Goal: Information Seeking & Learning: Learn about a topic

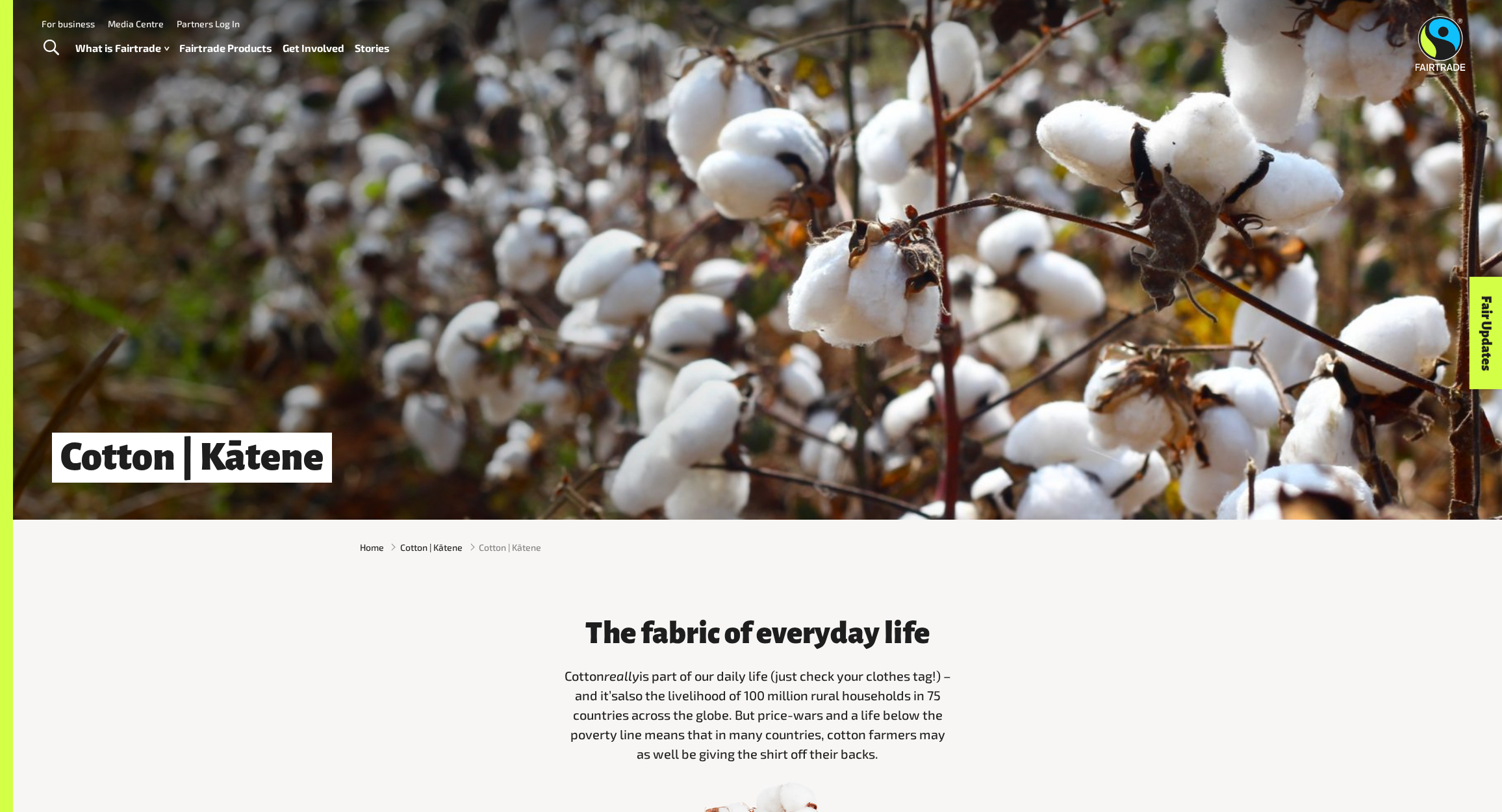
click at [68, 21] on link "For business" at bounding box center [68, 24] width 53 height 11
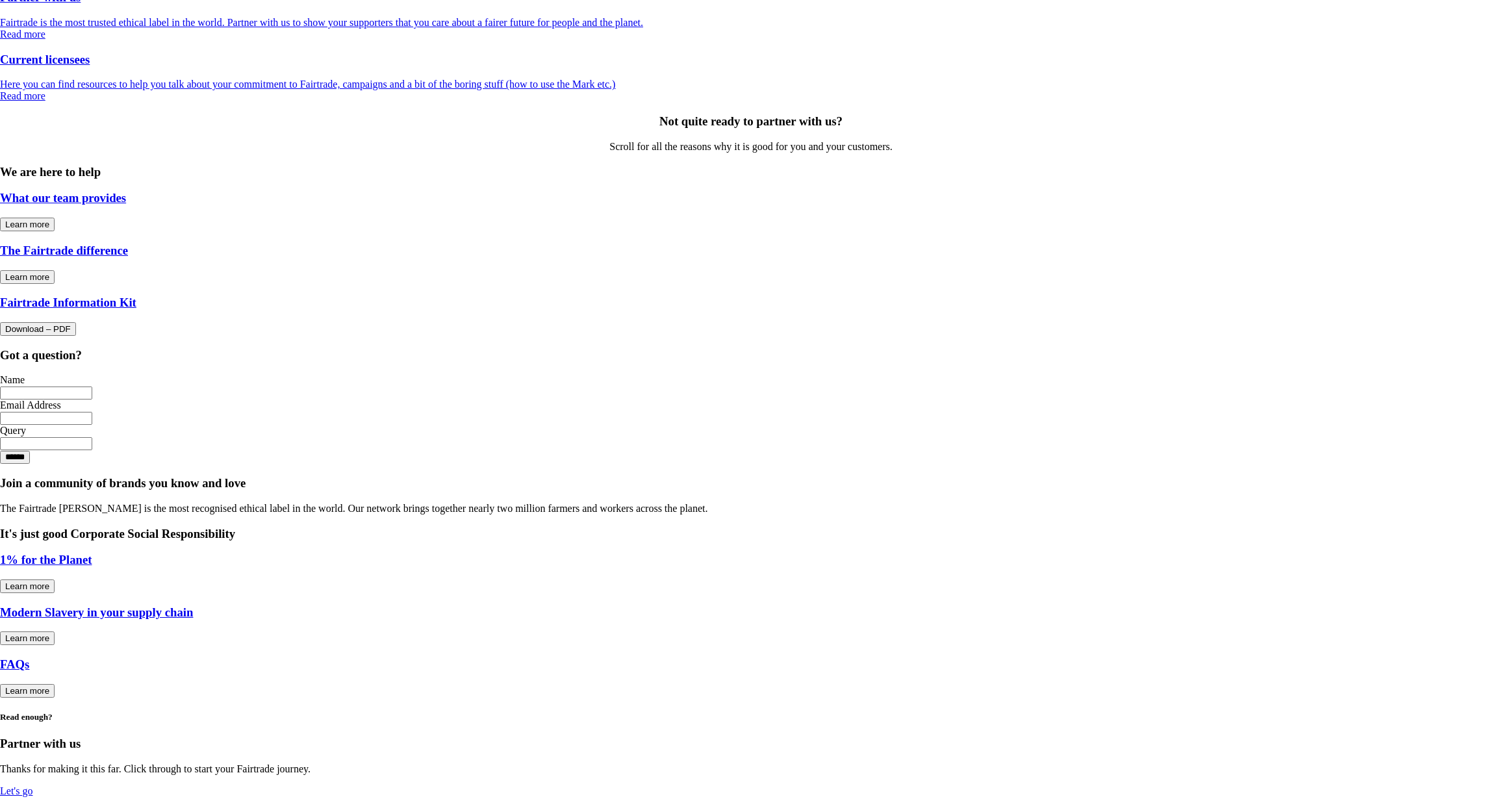
scroll to position [966, 0]
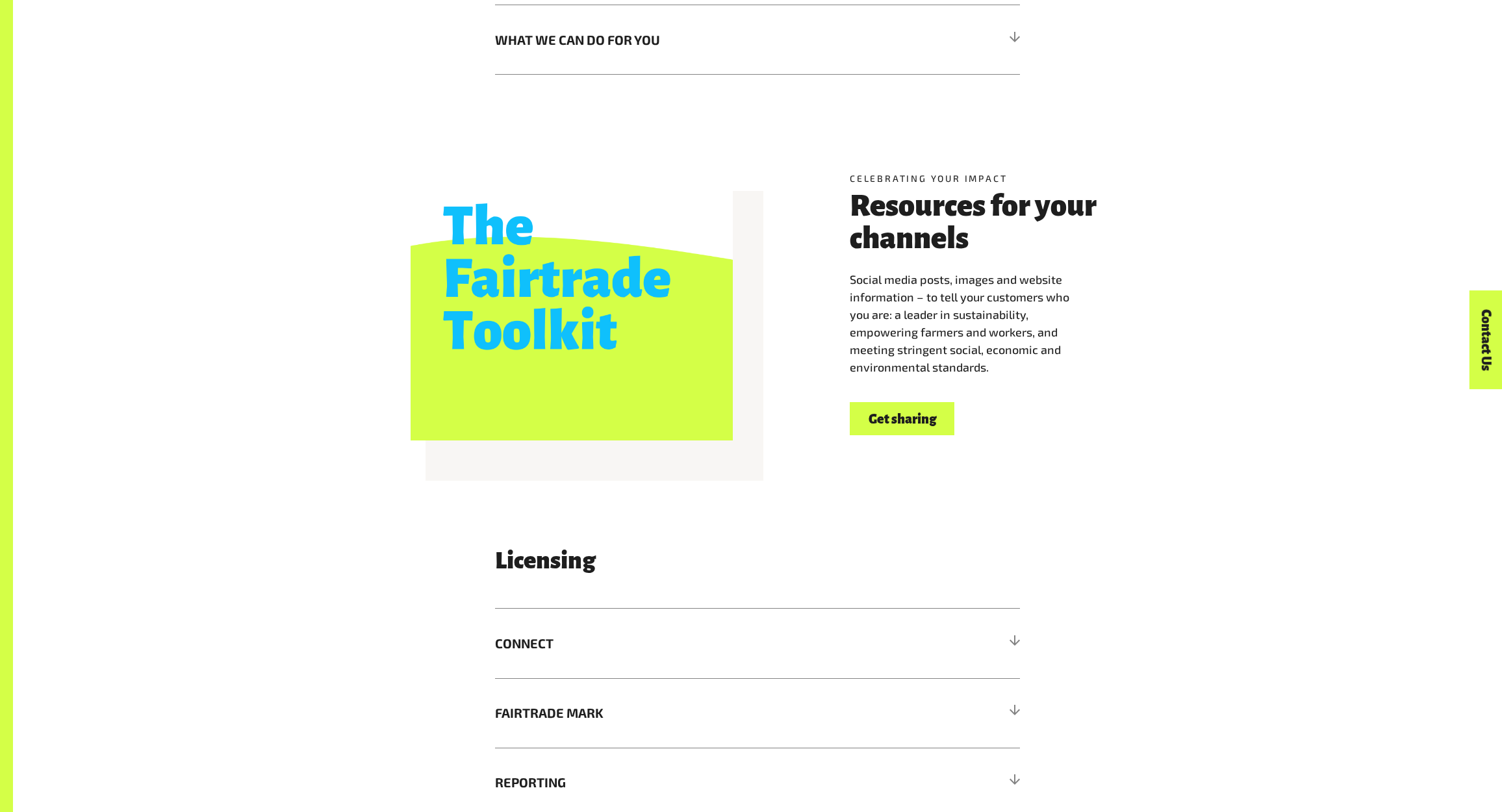
scroll to position [1848, 0]
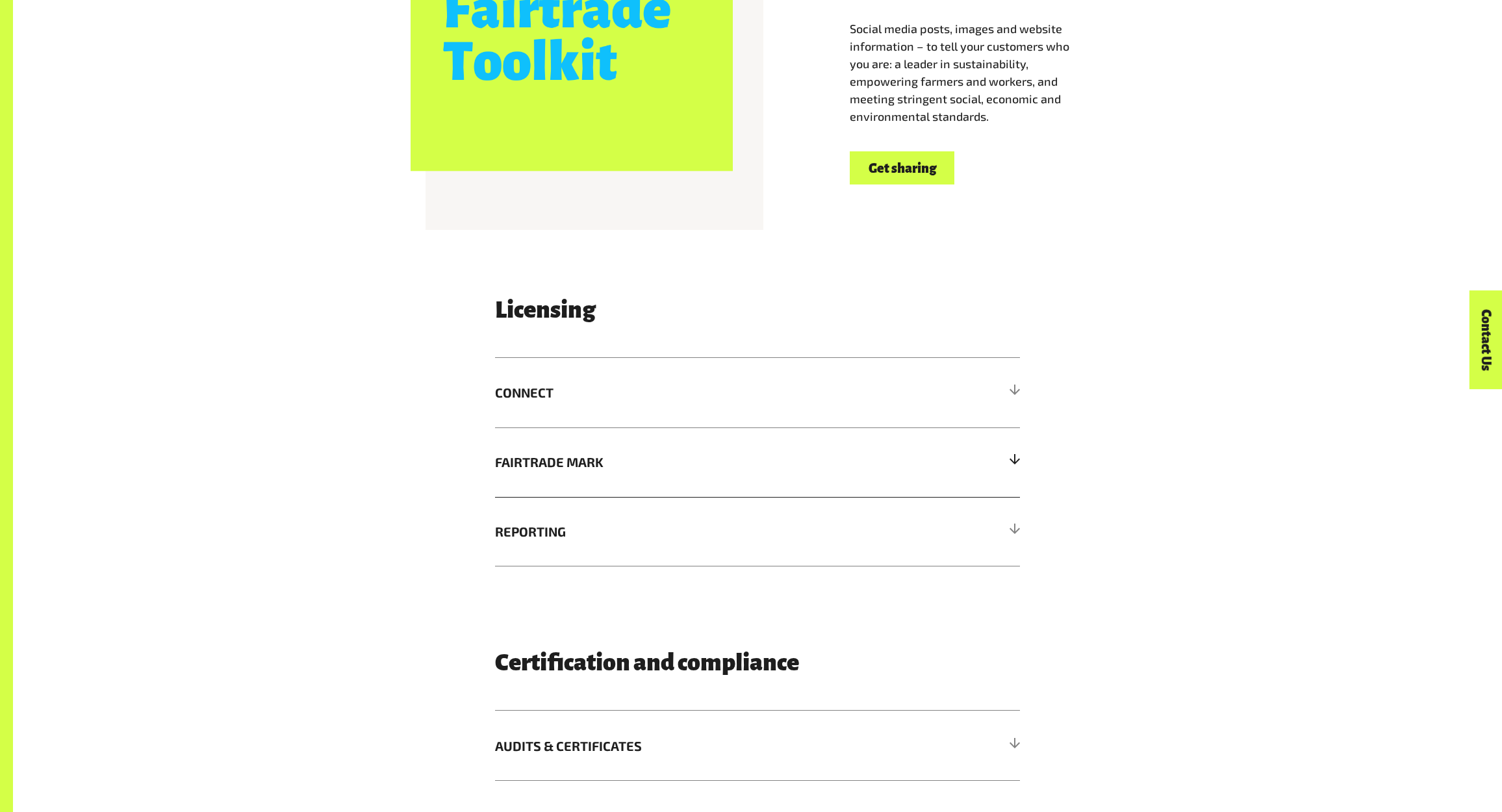
click at [605, 460] on span "FAIRTRADE MARK" at bounding box center [692, 461] width 394 height 20
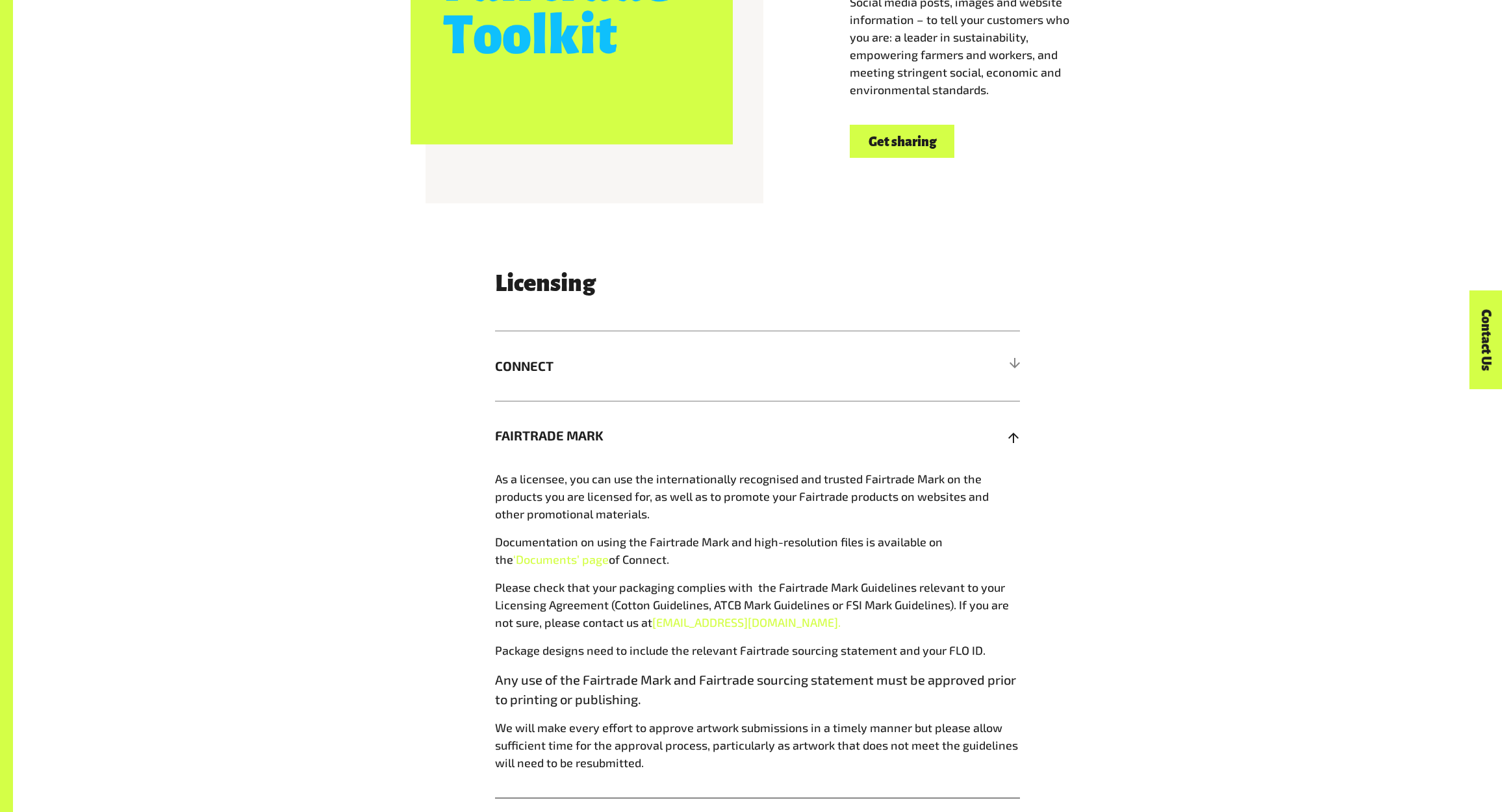
scroll to position [2228, 0]
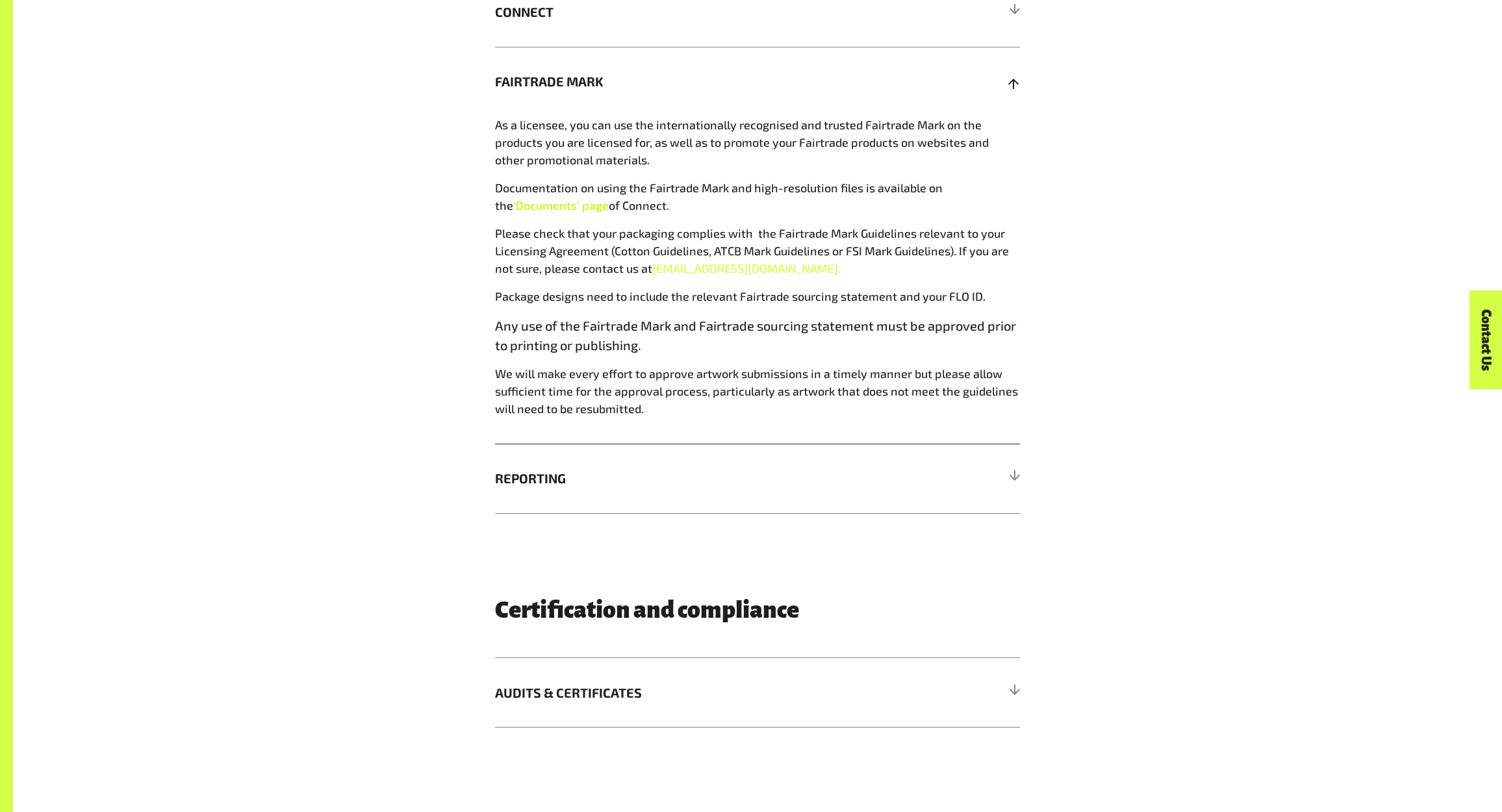
click at [578, 208] on span "‘Documents’ page" at bounding box center [561, 205] width 96 height 14
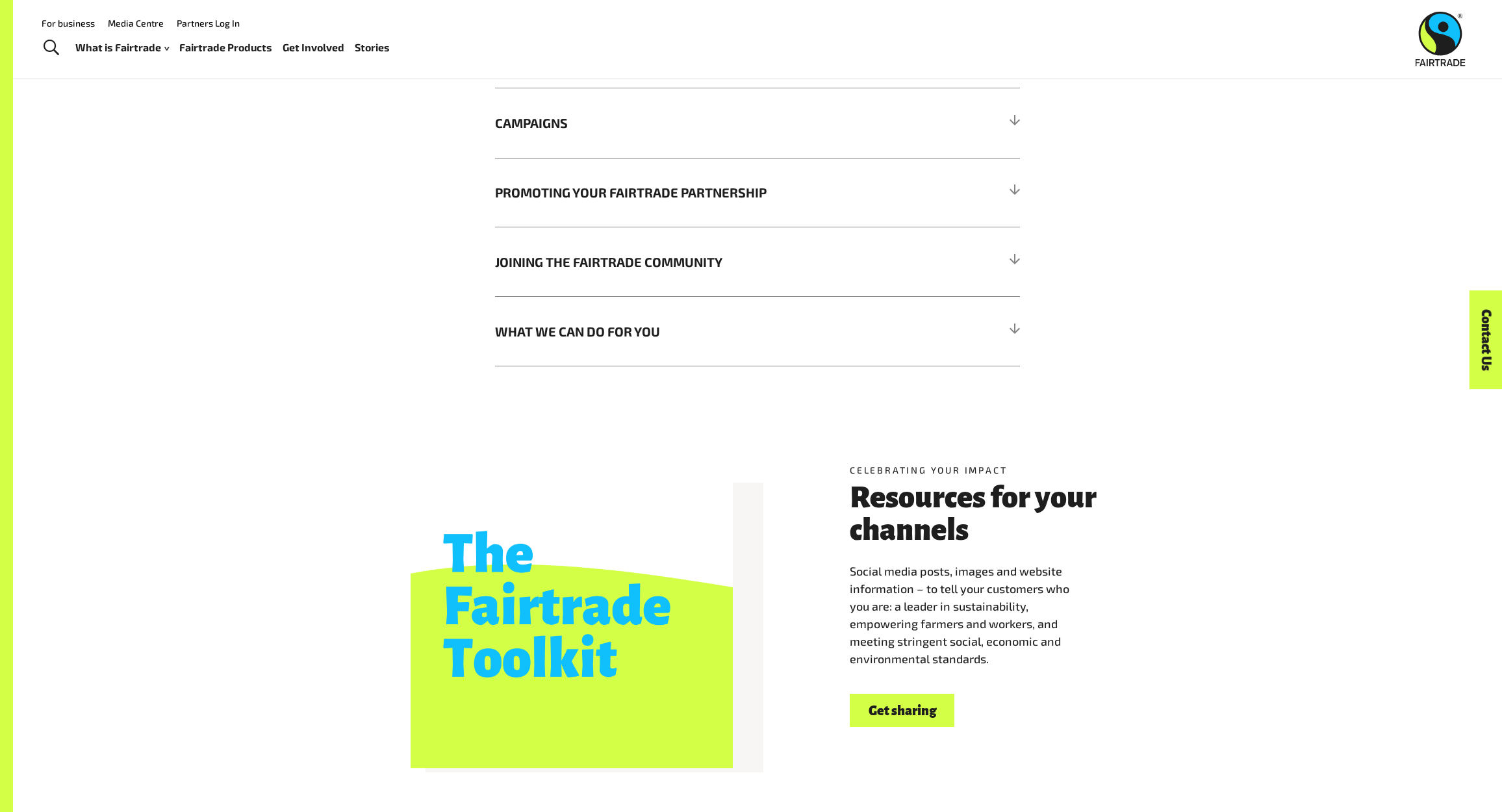
scroll to position [604, 0]
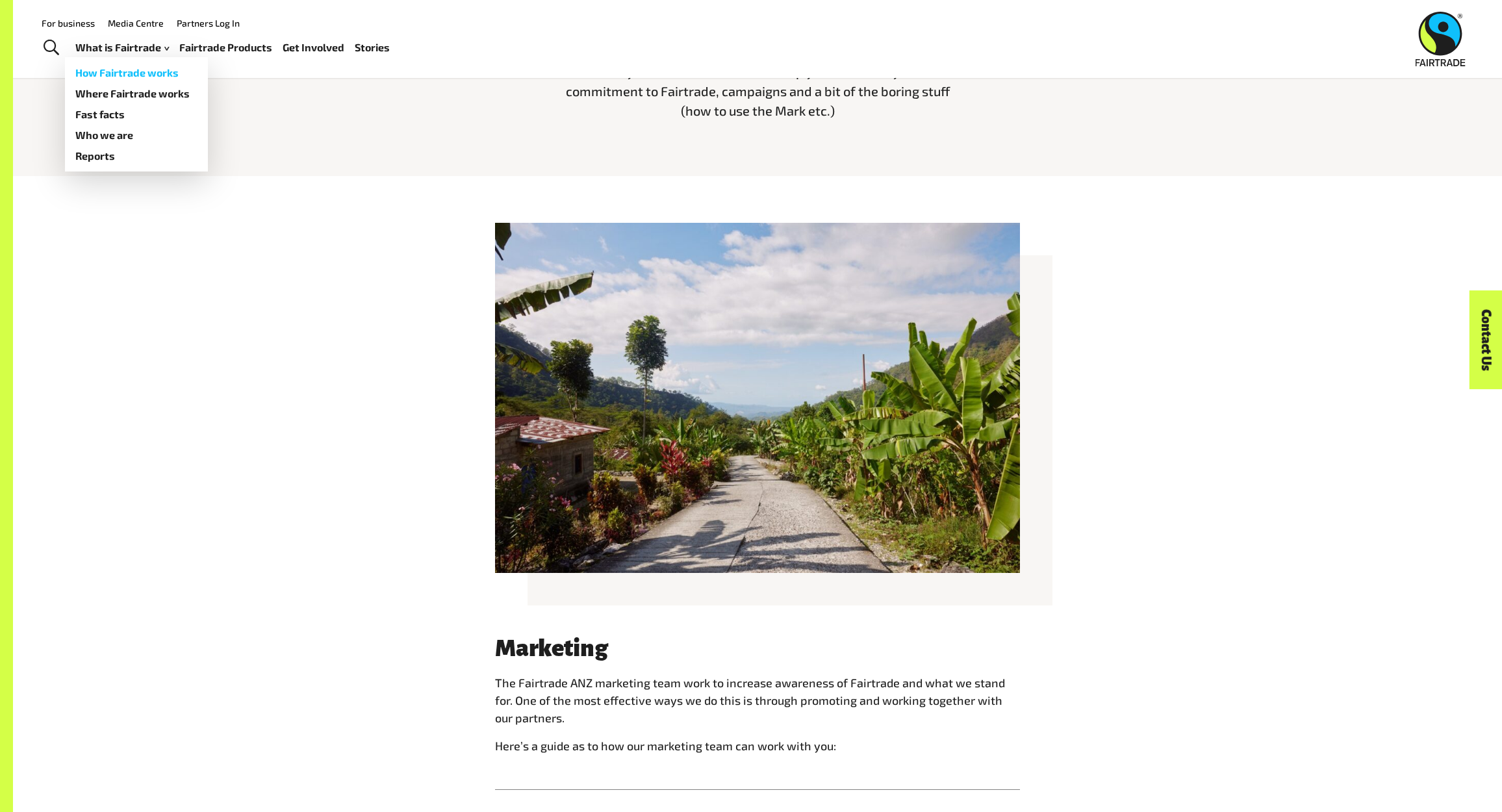
click at [174, 72] on link "How Fairtrade works" at bounding box center [136, 72] width 143 height 21
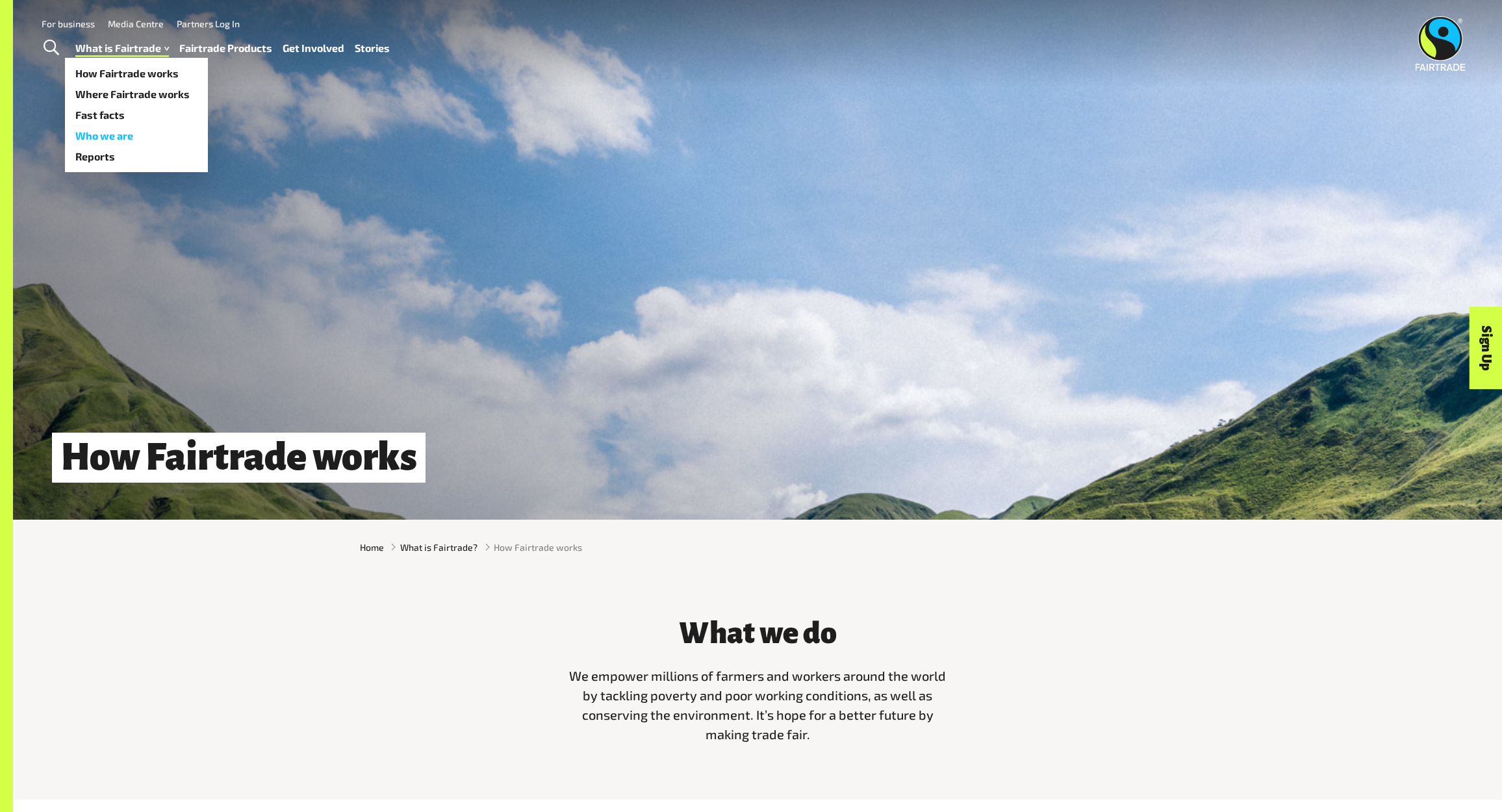
click at [143, 135] on link "Who we are" at bounding box center [136, 135] width 143 height 21
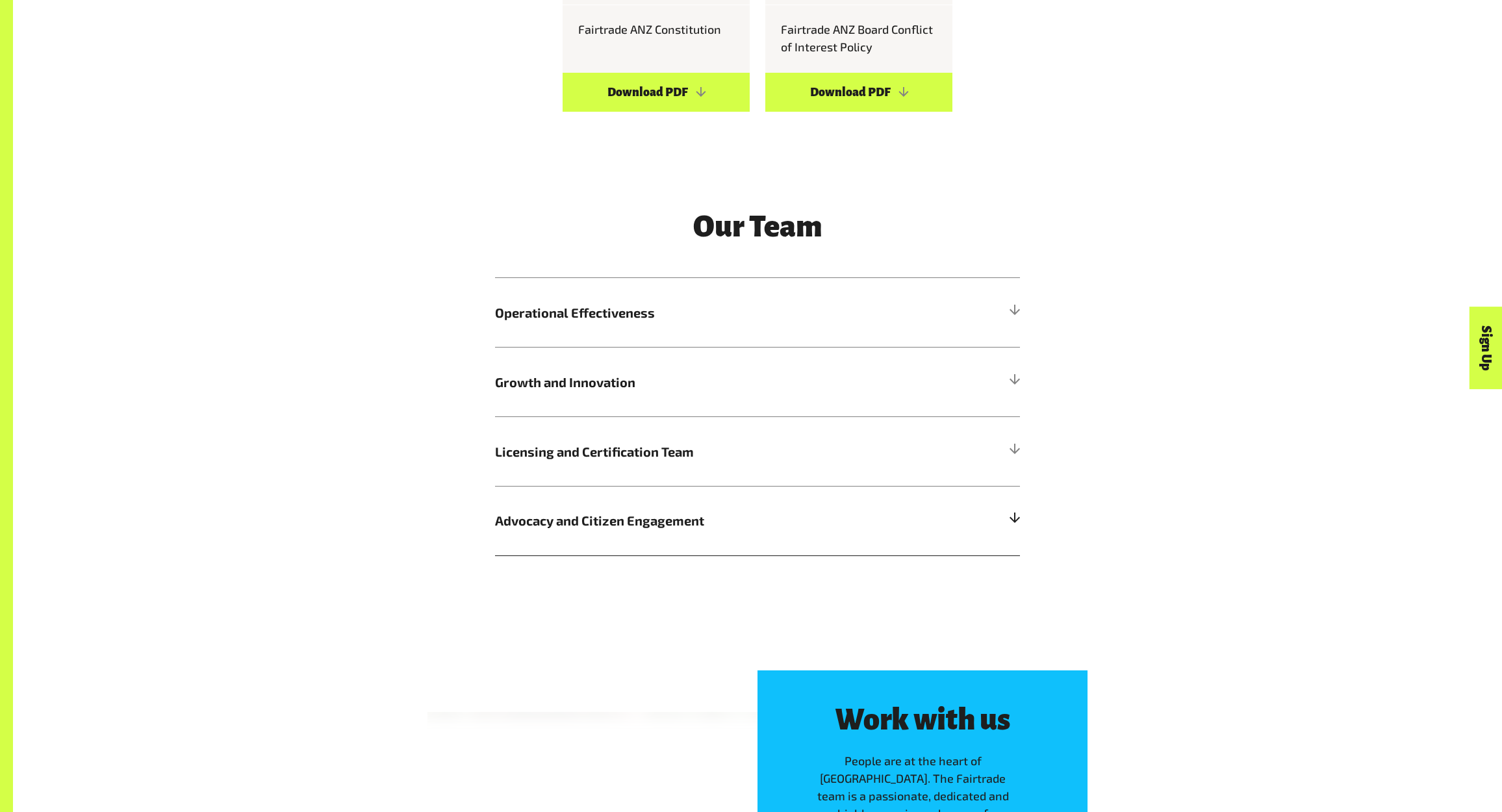
scroll to position [1493, 0]
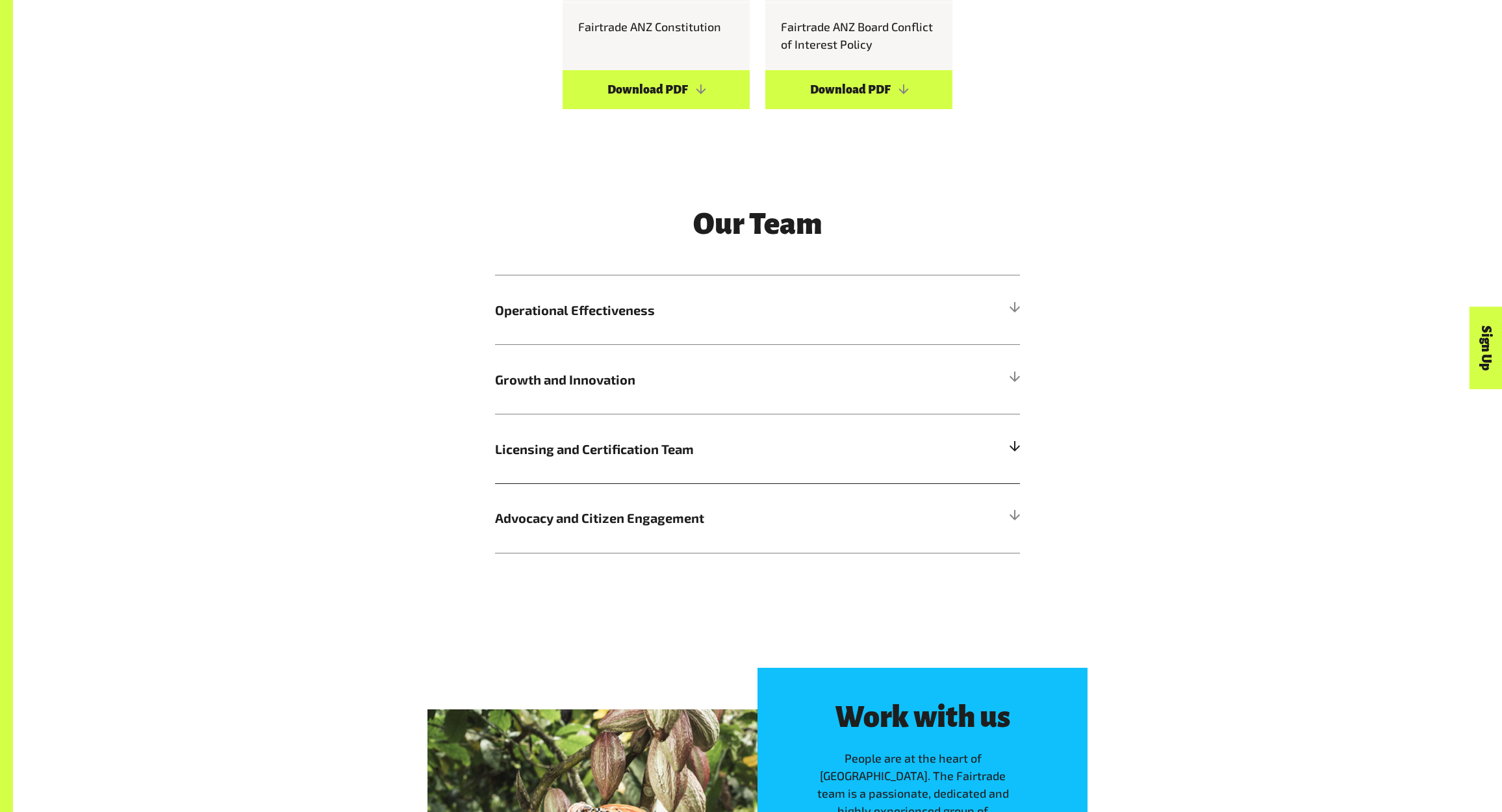
click at [1012, 444] on div at bounding box center [1014, 448] width 12 height 12
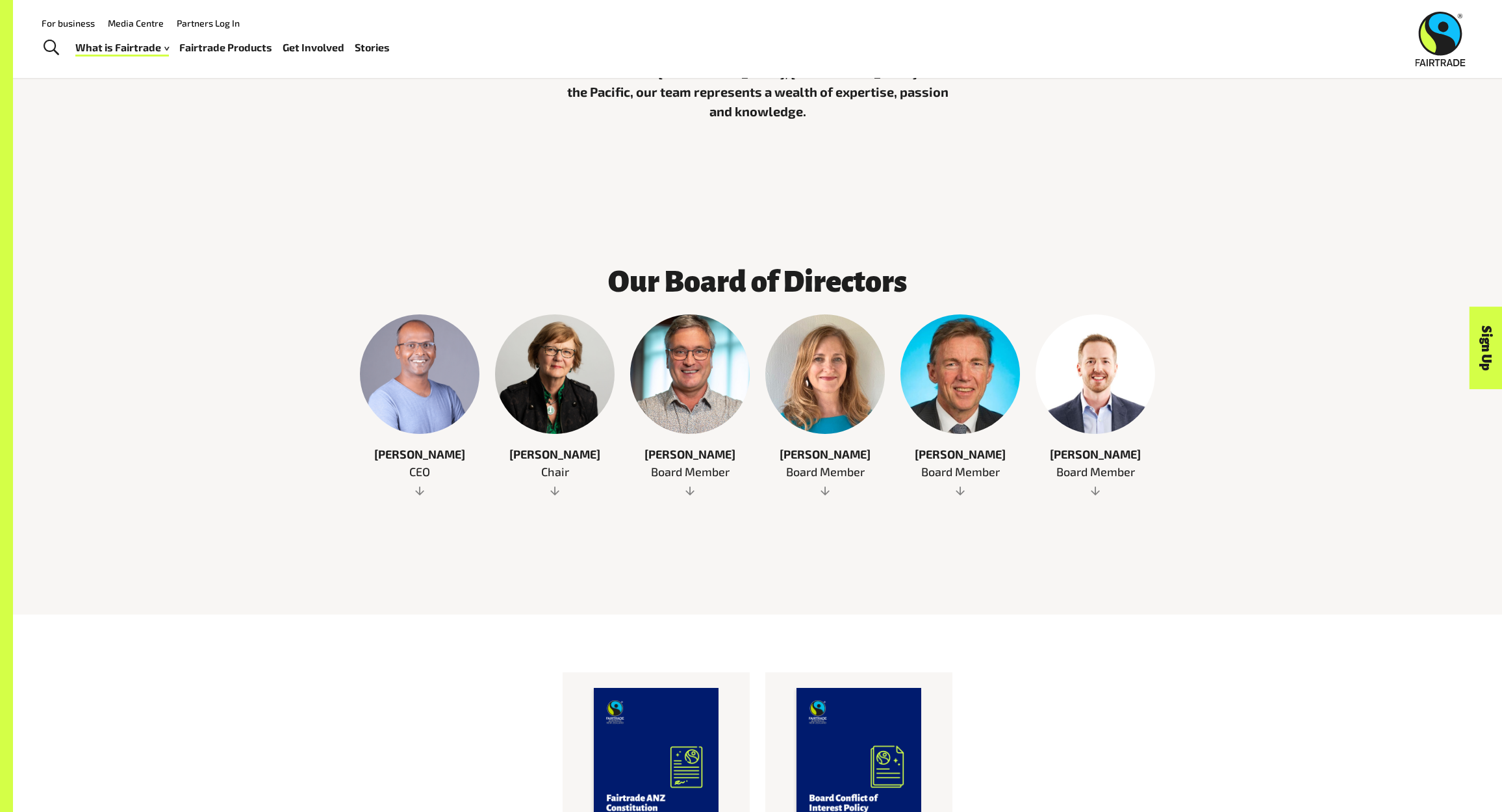
scroll to position [0, 0]
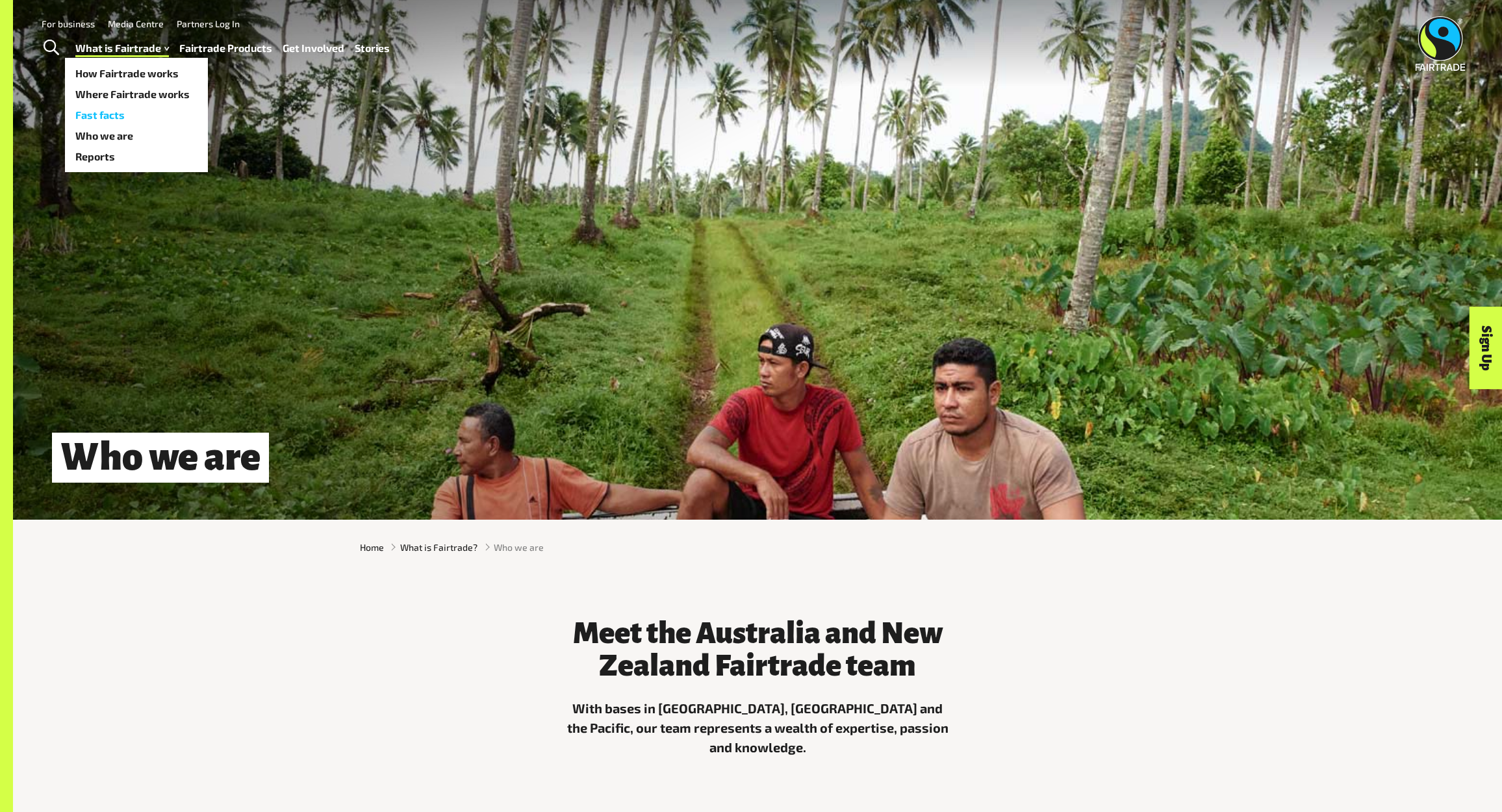
click at [138, 113] on link "Fast facts" at bounding box center [136, 115] width 143 height 21
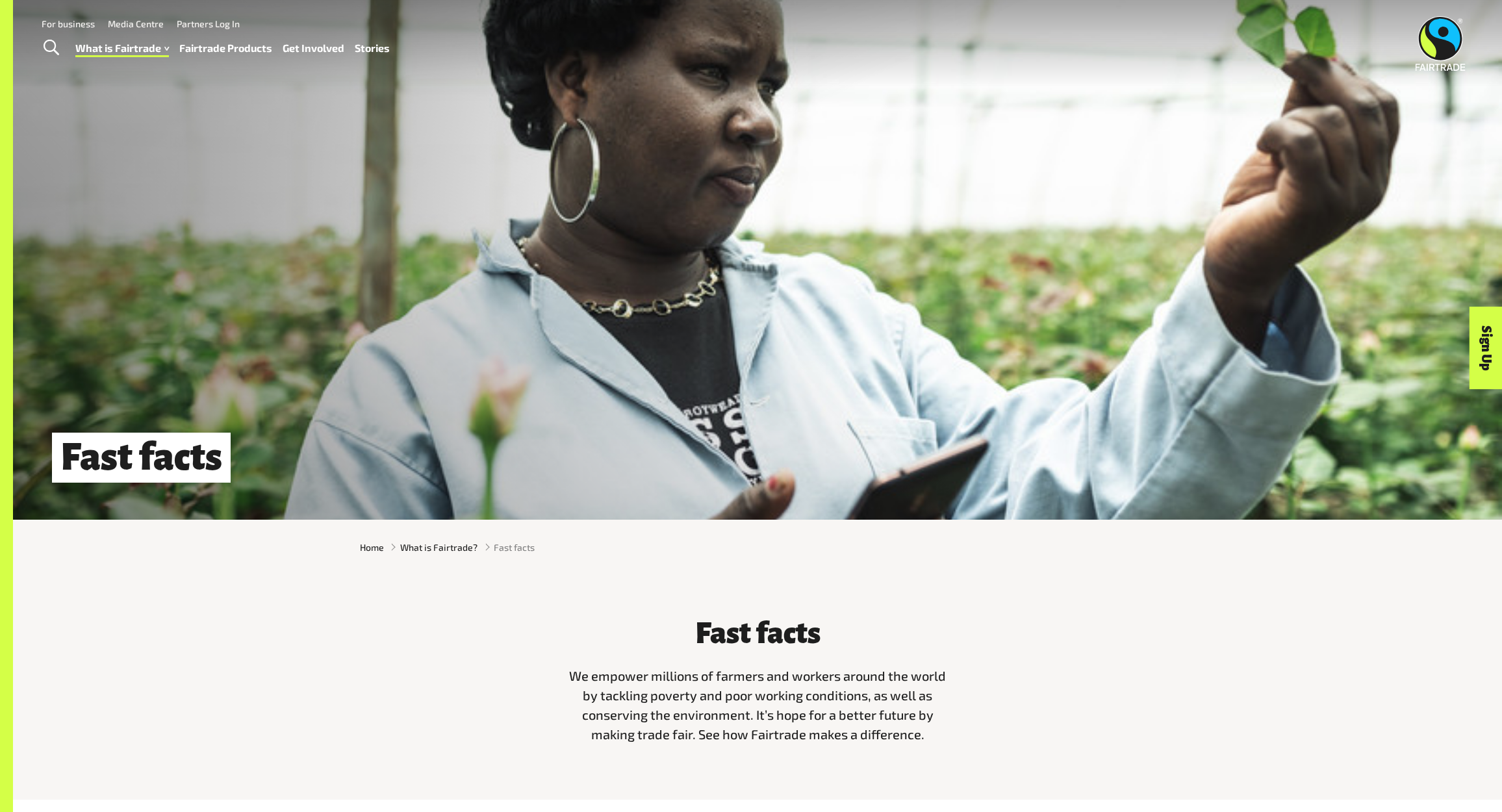
click at [225, 49] on link "Fairtrade Products" at bounding box center [226, 49] width 93 height 19
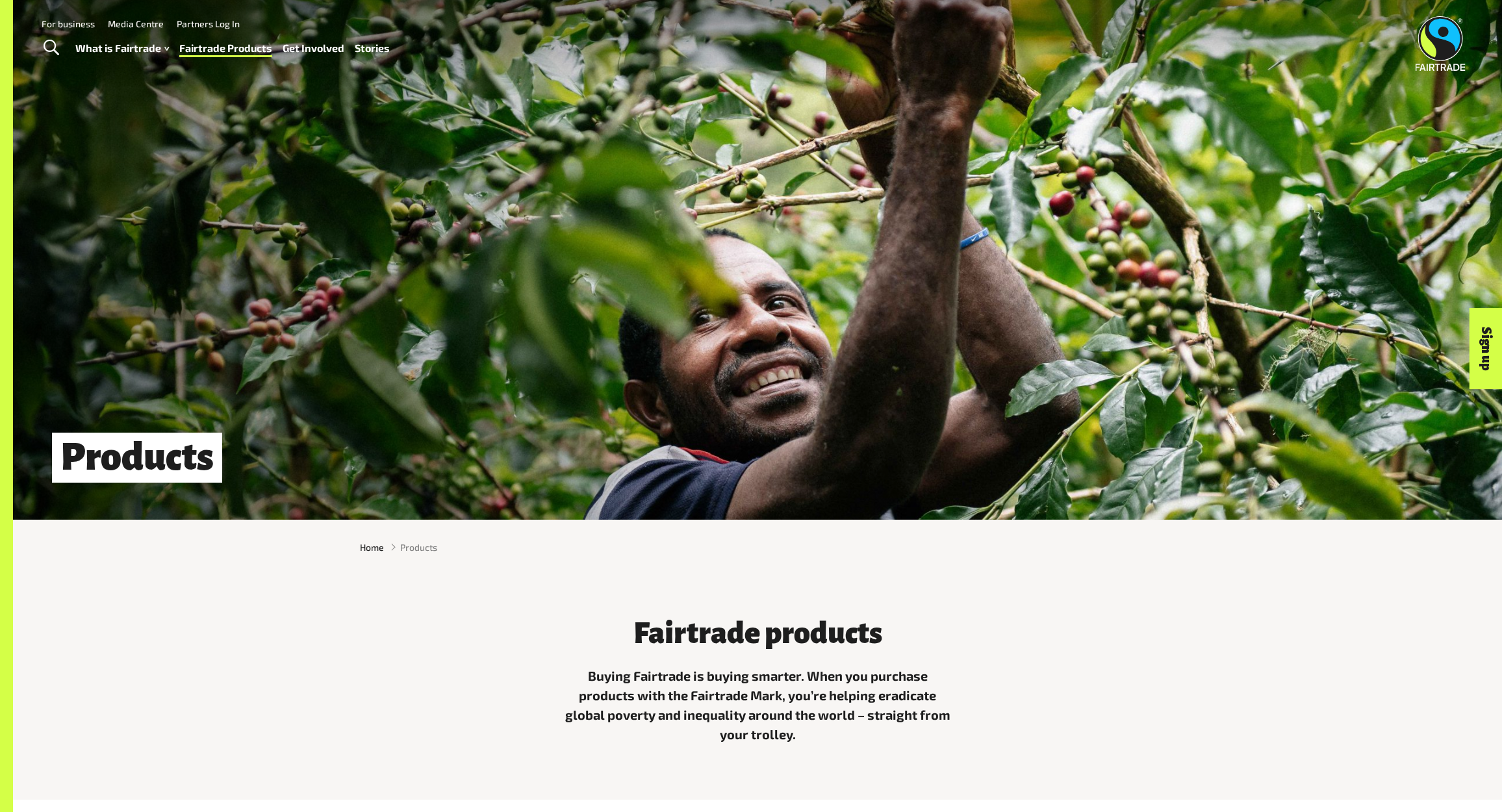
click at [264, 48] on link "Fairtrade Products" at bounding box center [226, 49] width 93 height 19
